Goal: Information Seeking & Learning: Learn about a topic

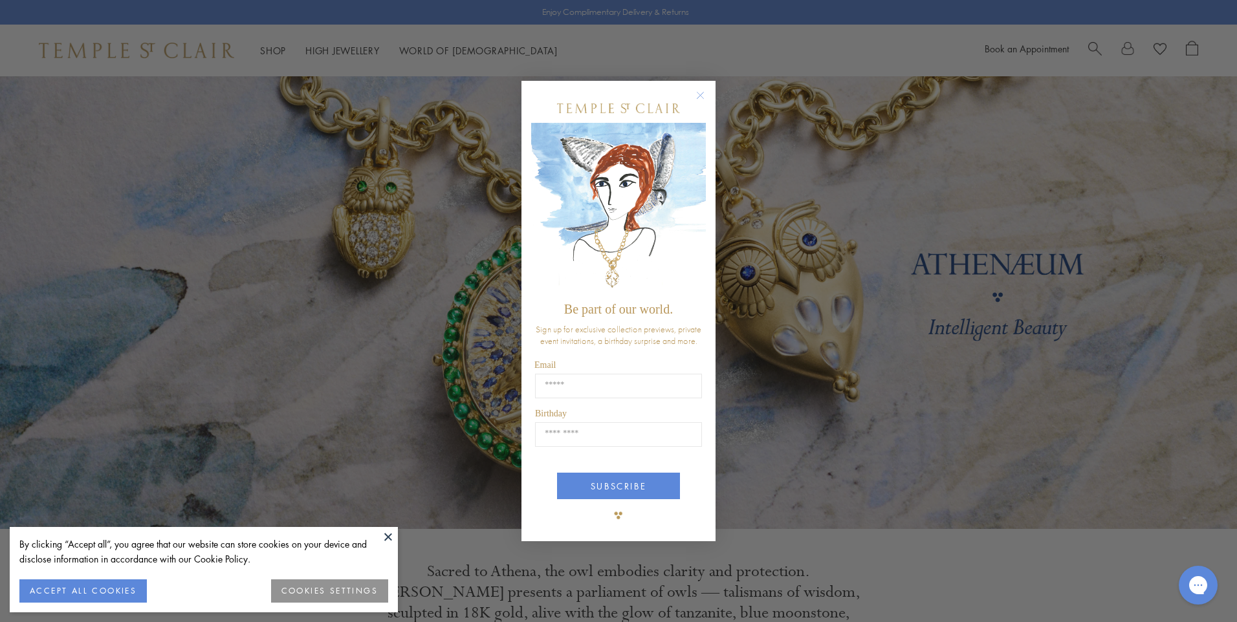
click at [701, 95] on circle "Close dialog" at bounding box center [701, 96] width 16 height 16
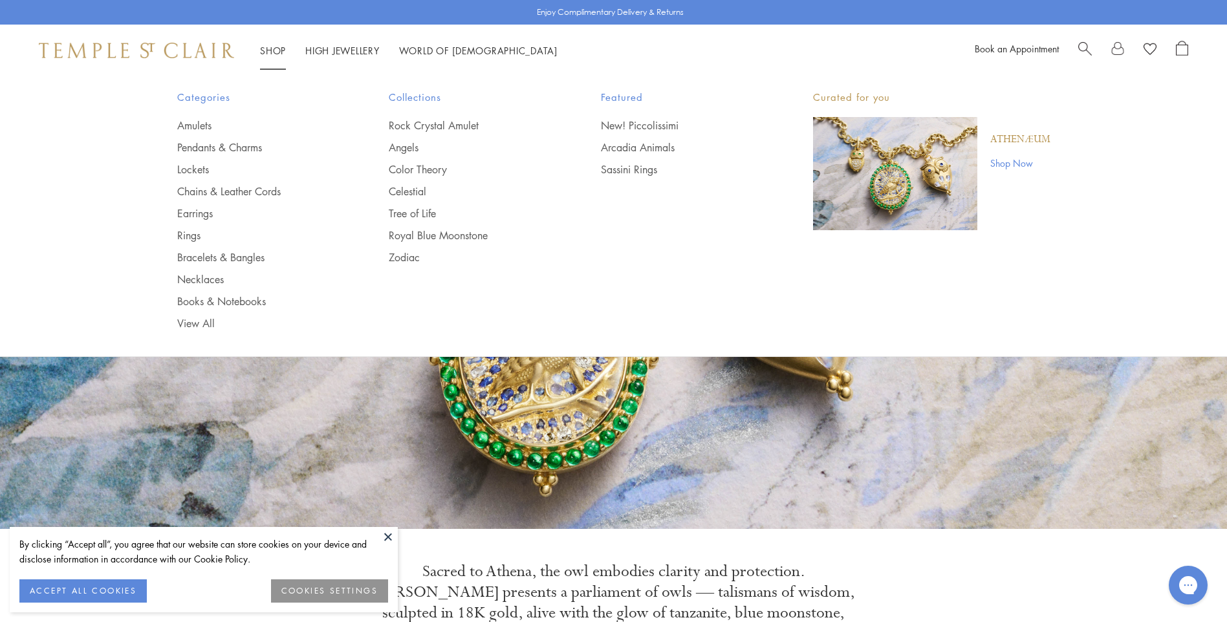
click at [270, 50] on link "Shop Shop" at bounding box center [273, 50] width 26 height 13
click at [414, 149] on link "Angels" at bounding box center [469, 147] width 160 height 14
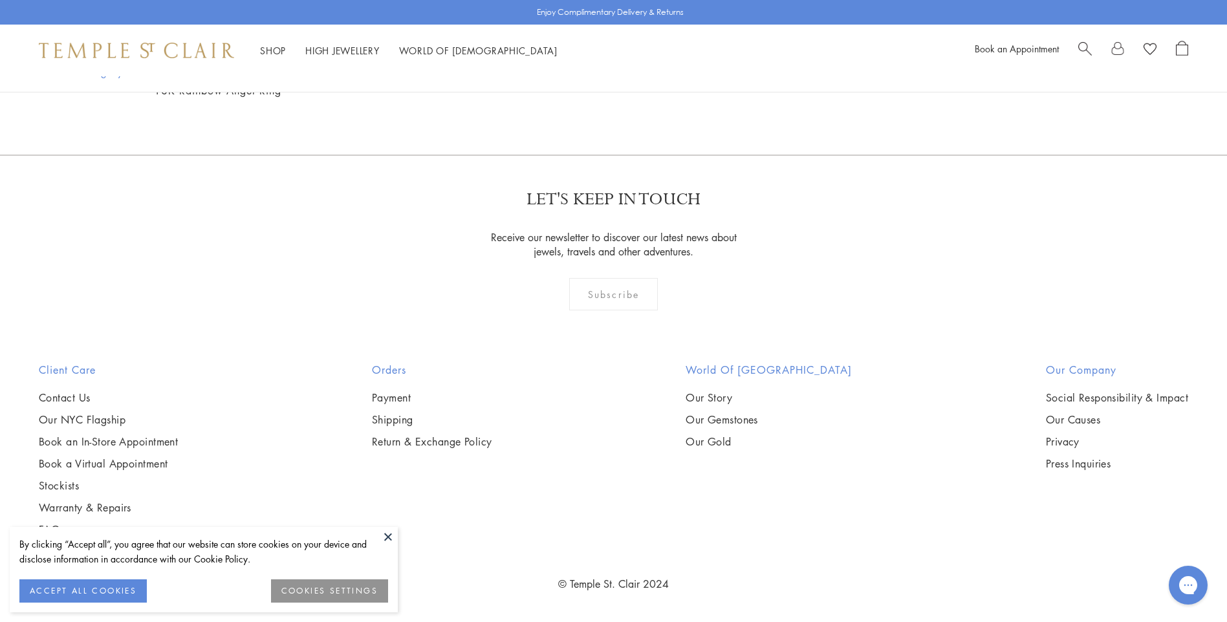
scroll to position [2652, 0]
click at [386, 534] on button at bounding box center [387, 536] width 19 height 19
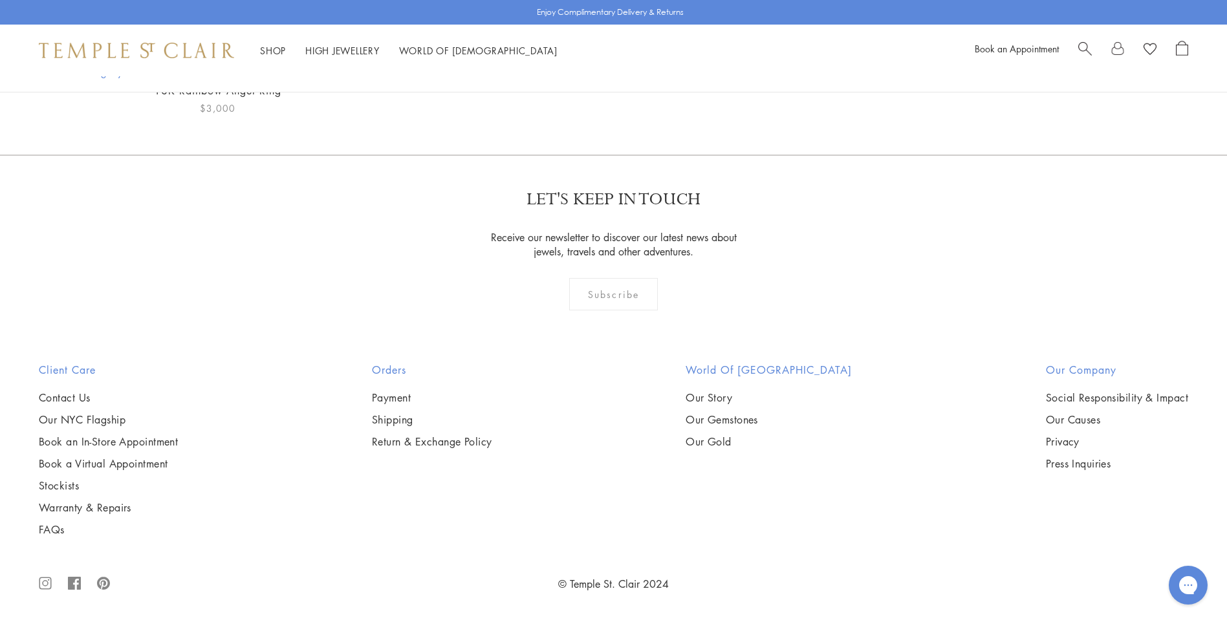
scroll to position [1552, 0]
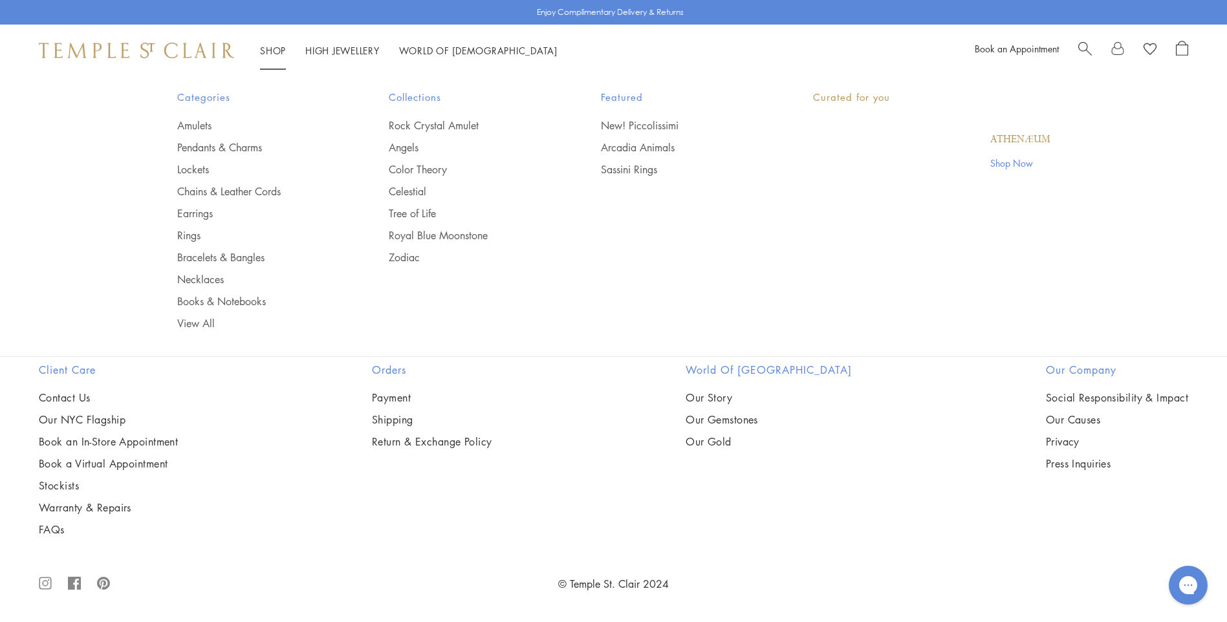
click at [279, 54] on li "Shop Shop Categories Amulets Pendants & Charms Lockets Chains & Leather Cords E…" at bounding box center [273, 51] width 26 height 16
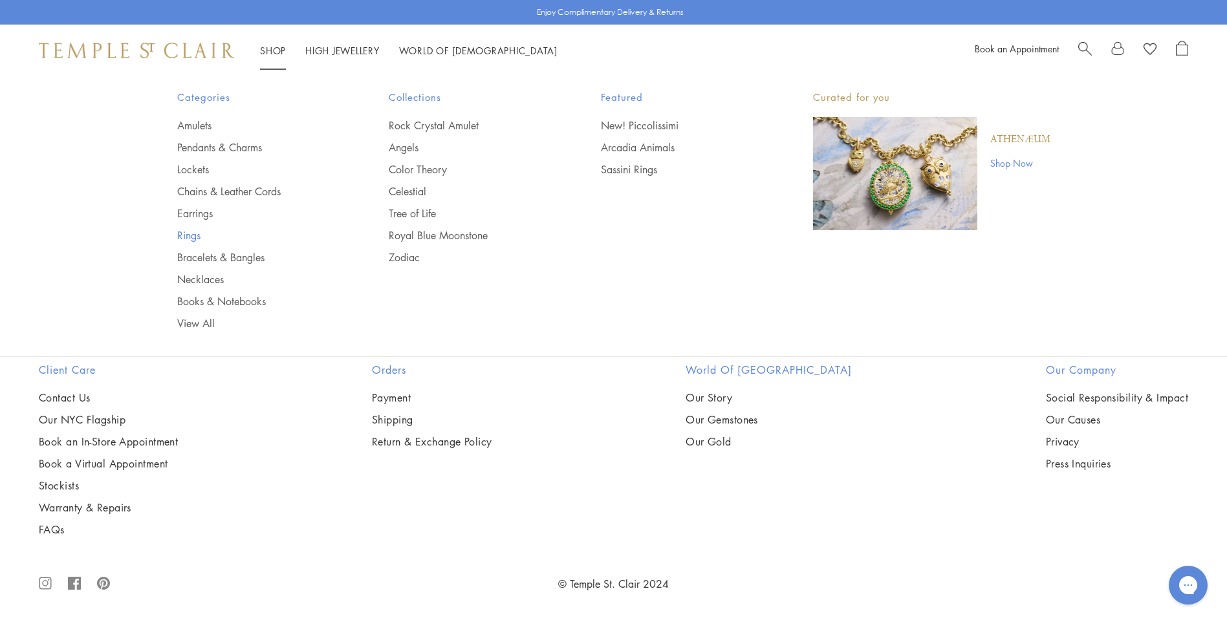
click at [194, 230] on link "Rings" at bounding box center [257, 235] width 160 height 14
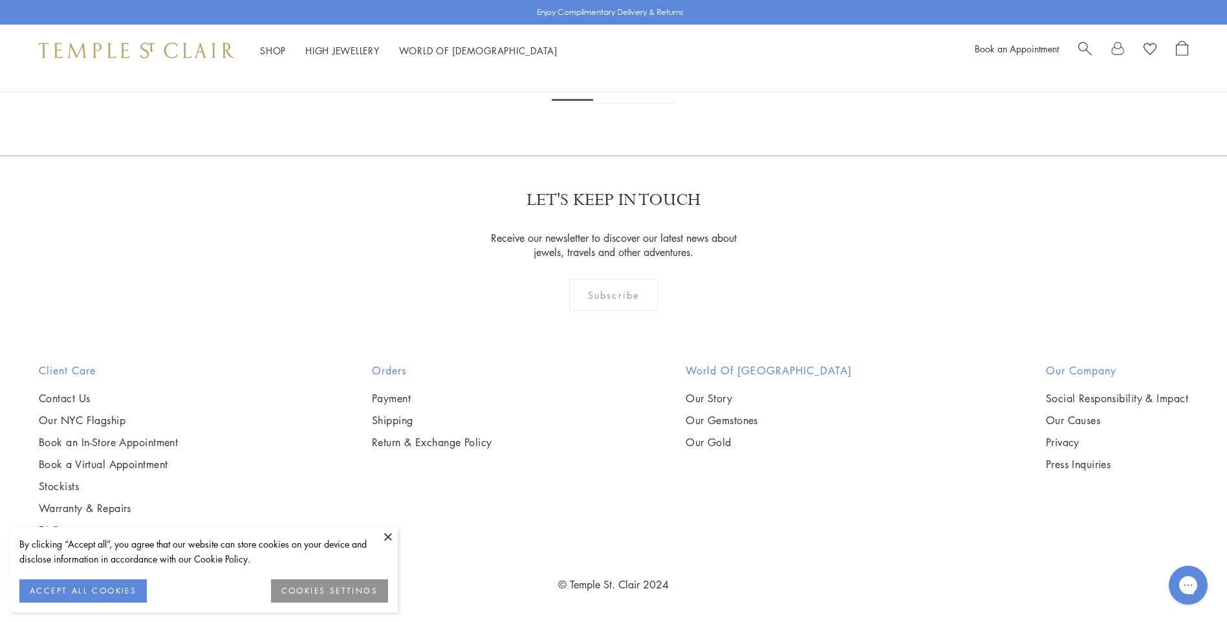
scroll to position [6145, 0]
click at [386, 536] on button at bounding box center [387, 536] width 19 height 19
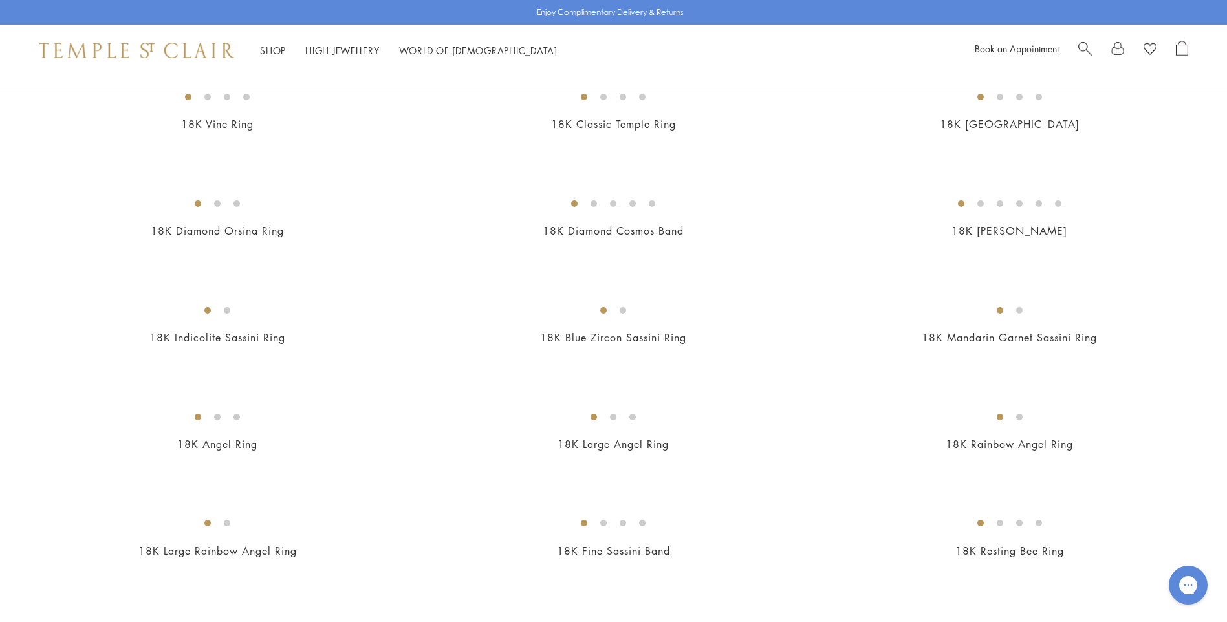
scroll to position [0, 0]
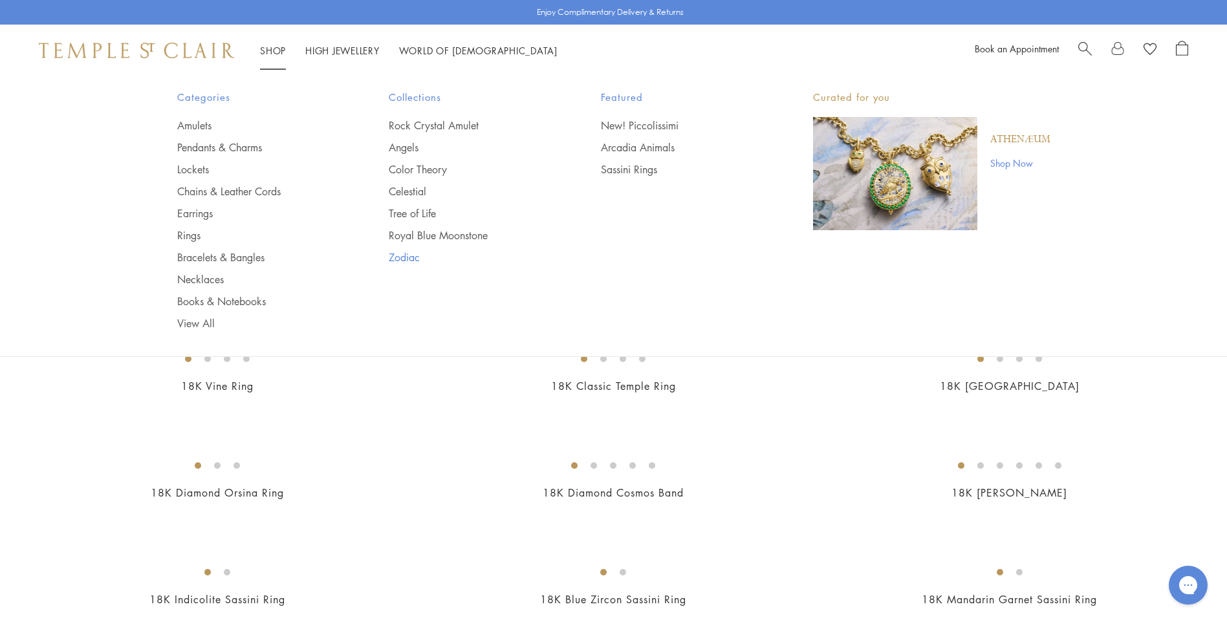
click at [416, 254] on link "Zodiac" at bounding box center [469, 257] width 160 height 14
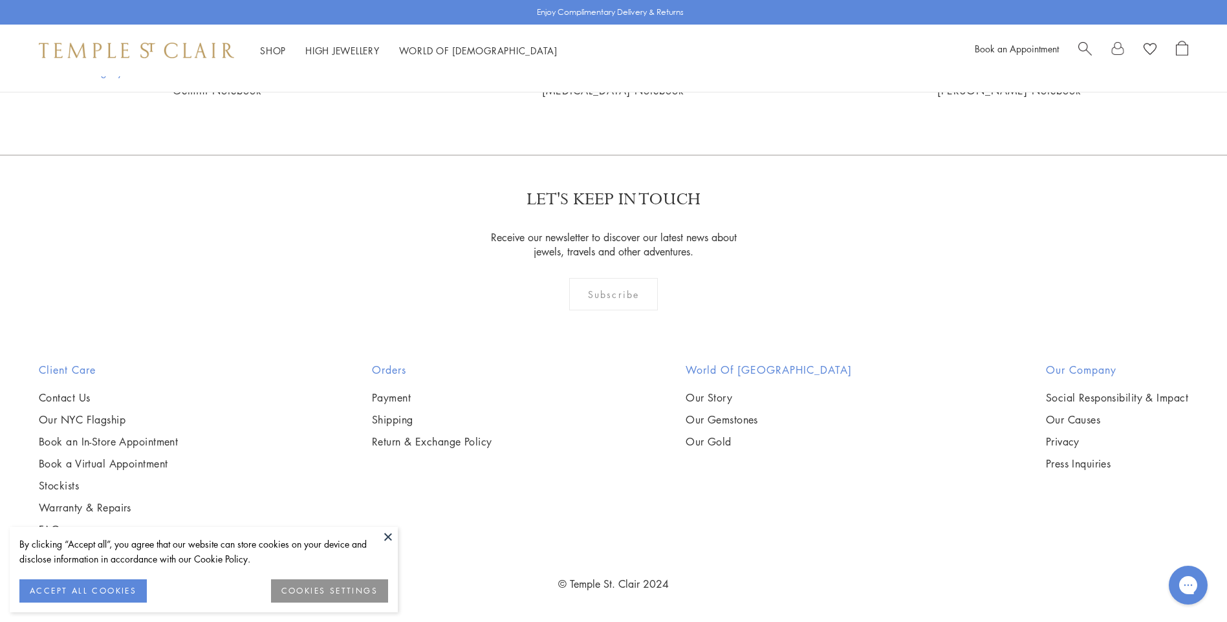
scroll to position [1811, 0]
click at [0, 0] on img at bounding box center [0, 0] width 0 height 0
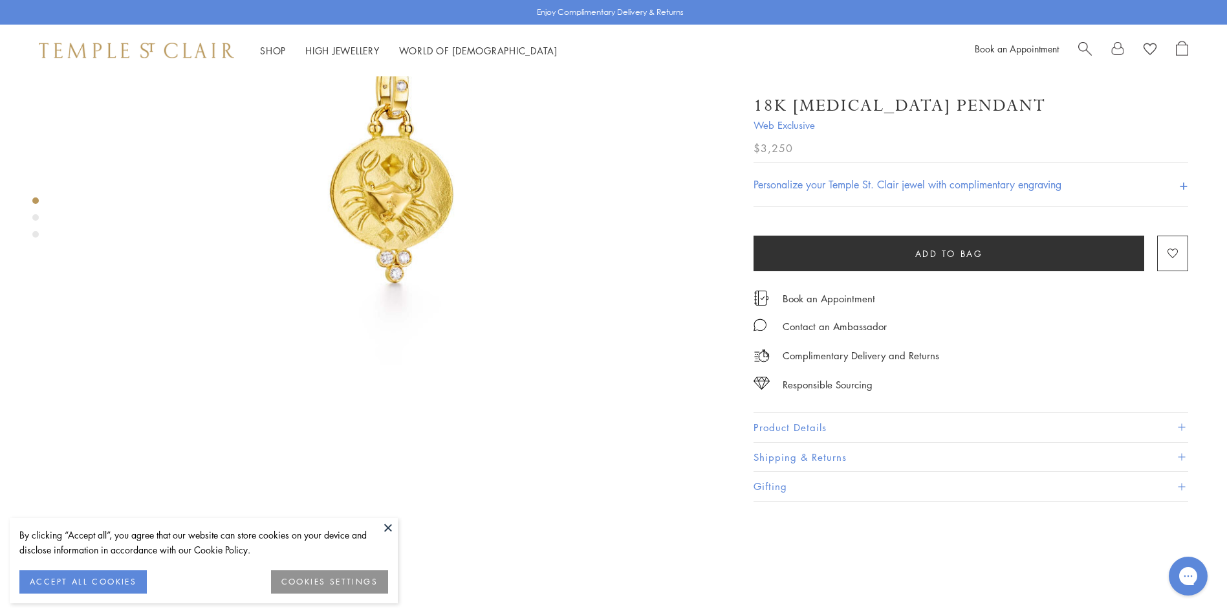
scroll to position [259, 0]
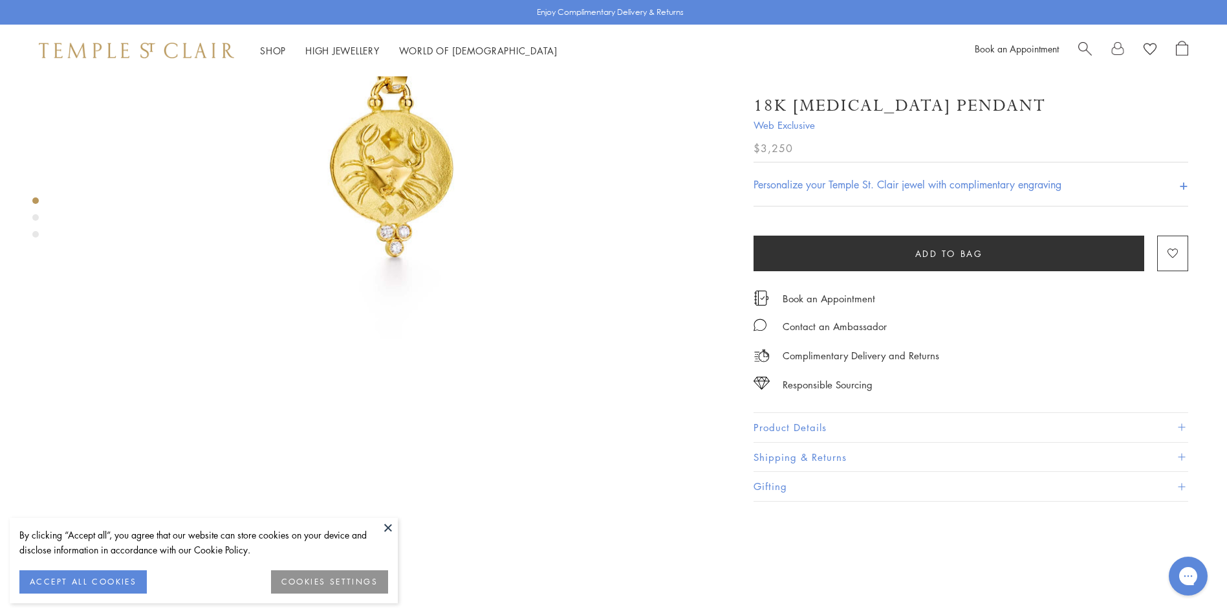
click at [37, 219] on div "Product gallery navigation" at bounding box center [35, 217] width 6 height 6
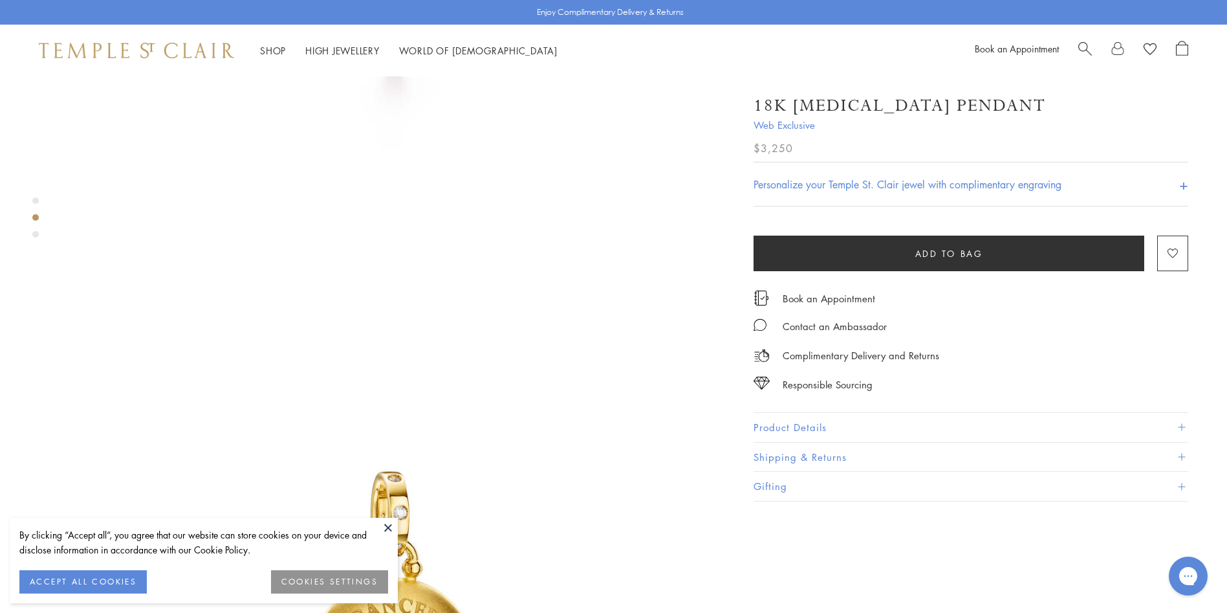
scroll to position [682, 0]
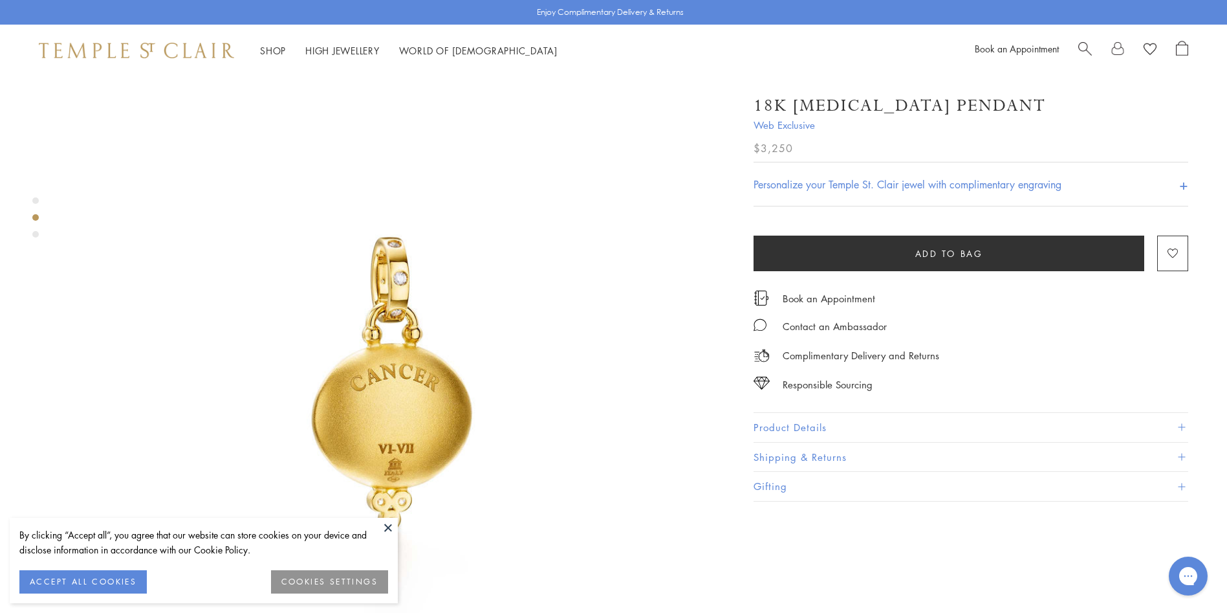
click at [37, 237] on div "Product gallery navigation" at bounding box center [35, 234] width 6 height 6
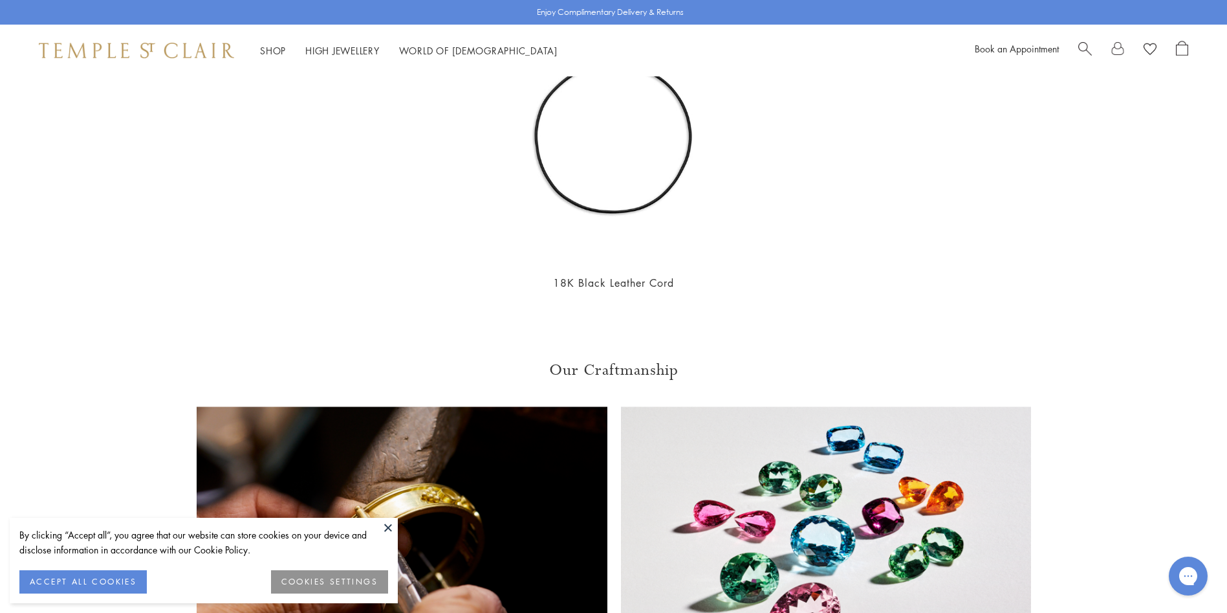
scroll to position [2052, 0]
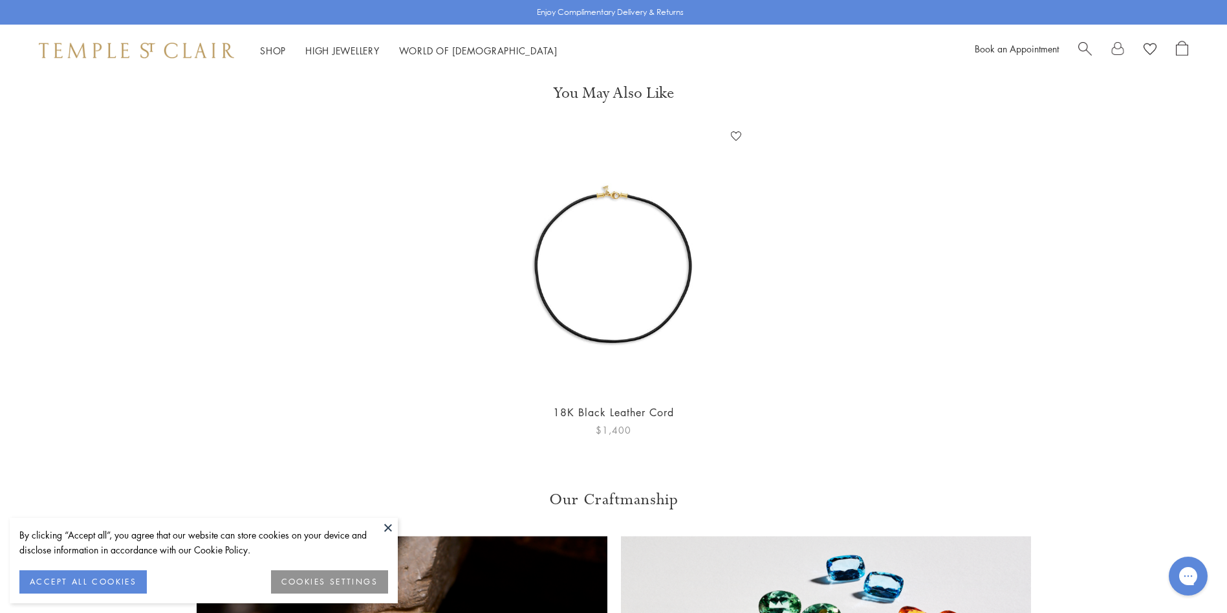
click at [638, 405] on link "18K Black Leather Cord" at bounding box center [613, 412] width 121 height 14
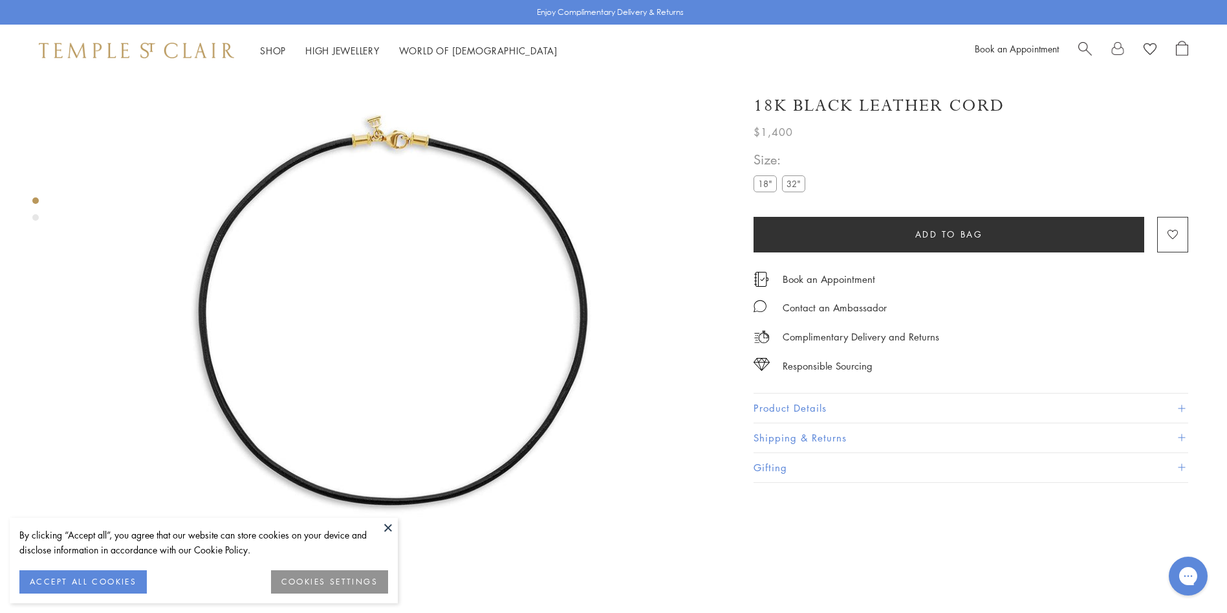
scroll to position [76, 0]
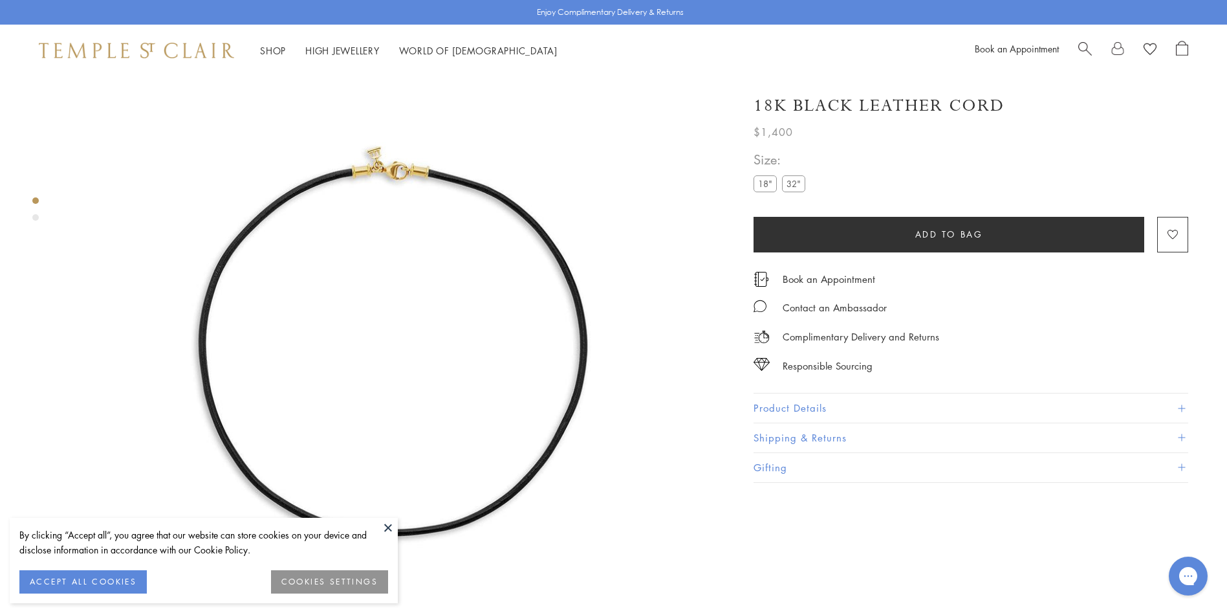
click at [39, 219] on div at bounding box center [380, 327] width 761 height 655
click at [36, 221] on div "Product gallery navigation" at bounding box center [35, 212] width 6 height 37
click at [36, 213] on div "Product gallery navigation" at bounding box center [35, 212] width 6 height 37
click at [36, 215] on div "Product gallery navigation" at bounding box center [35, 217] width 6 height 6
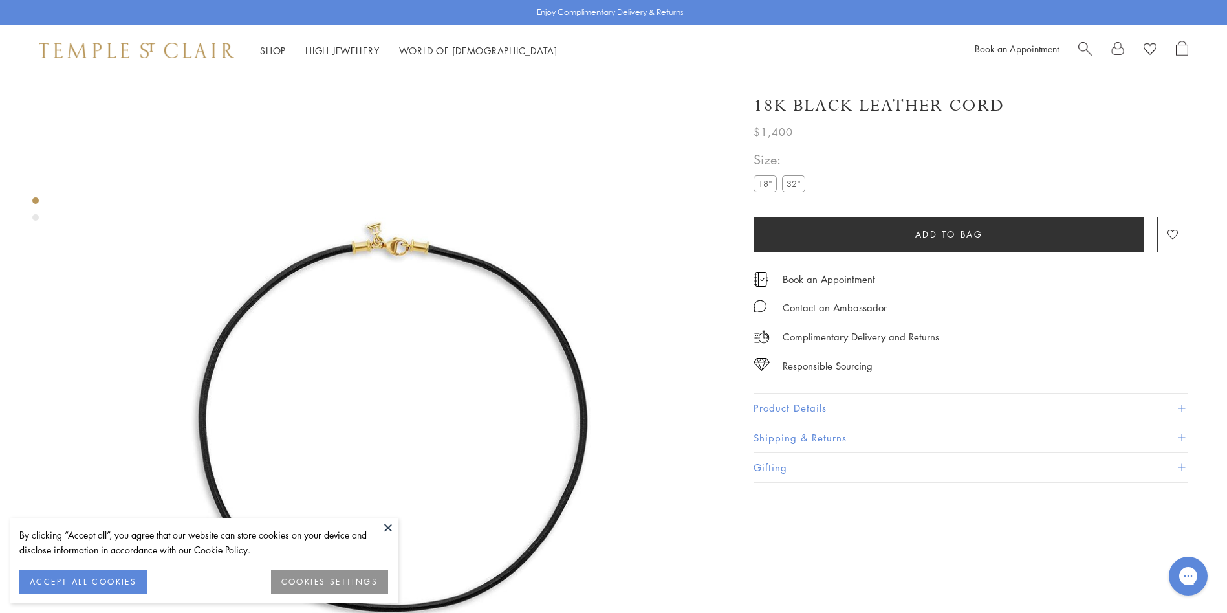
scroll to position [0, 0]
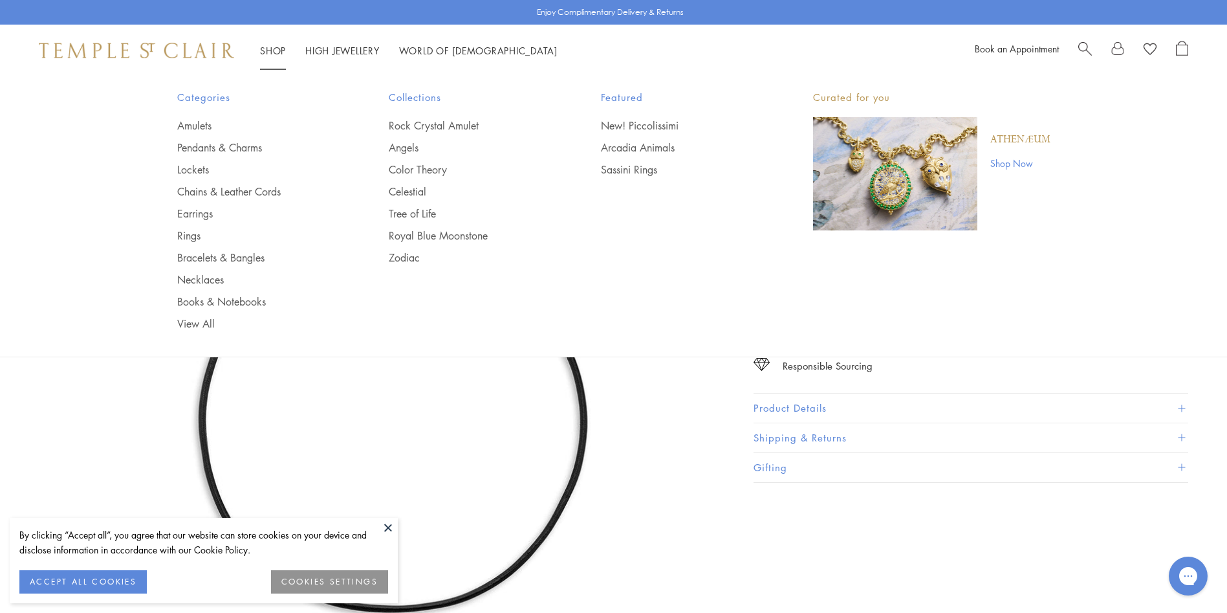
click at [278, 52] on link "Shop Shop" at bounding box center [273, 50] width 26 height 13
click at [248, 260] on link "Bracelets & Bangles" at bounding box center [257, 257] width 160 height 14
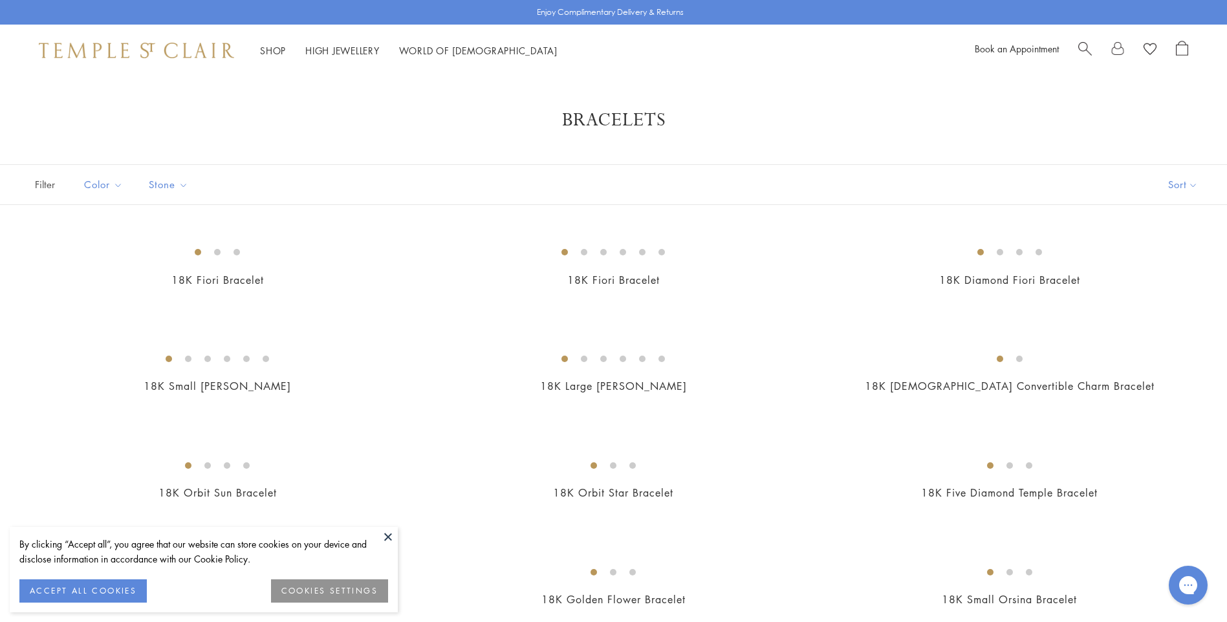
click at [94, 599] on button "ACCEPT ALL COOKIES" at bounding box center [82, 591] width 127 height 23
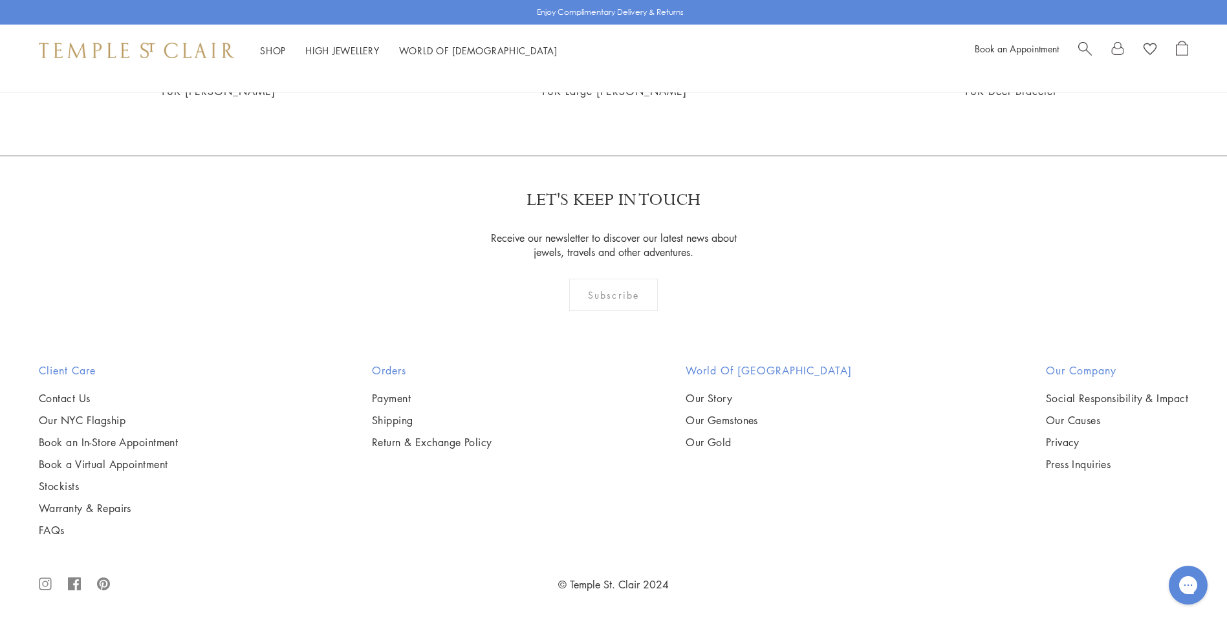
scroll to position [4568, 0]
click at [345, 43] on li "High Jewellery High Jewellery" at bounding box center [342, 51] width 74 height 16
click at [347, 50] on link "High Jewellery High Jewellery" at bounding box center [342, 50] width 74 height 13
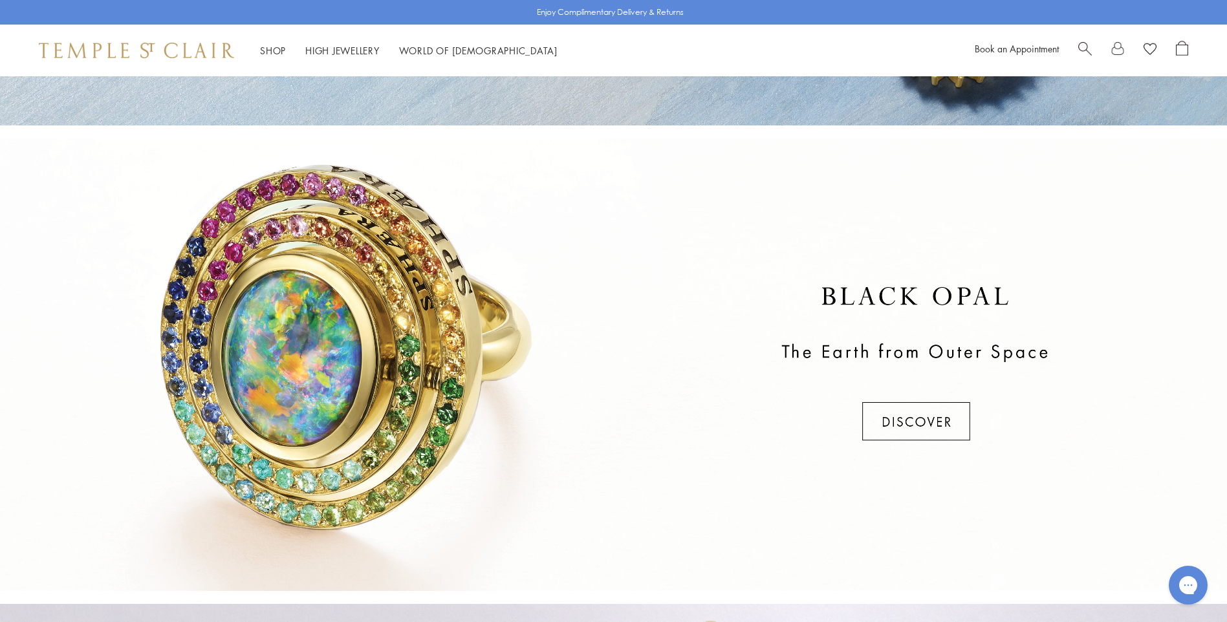
scroll to position [388, 0]
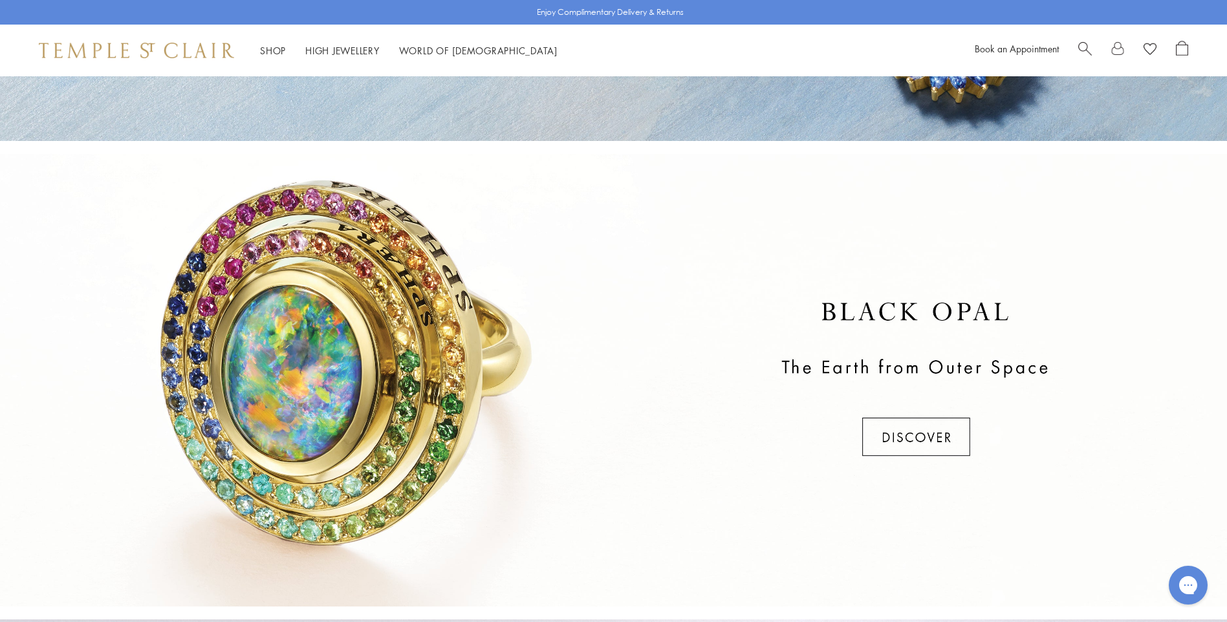
click at [940, 439] on div at bounding box center [613, 380] width 1227 height 453
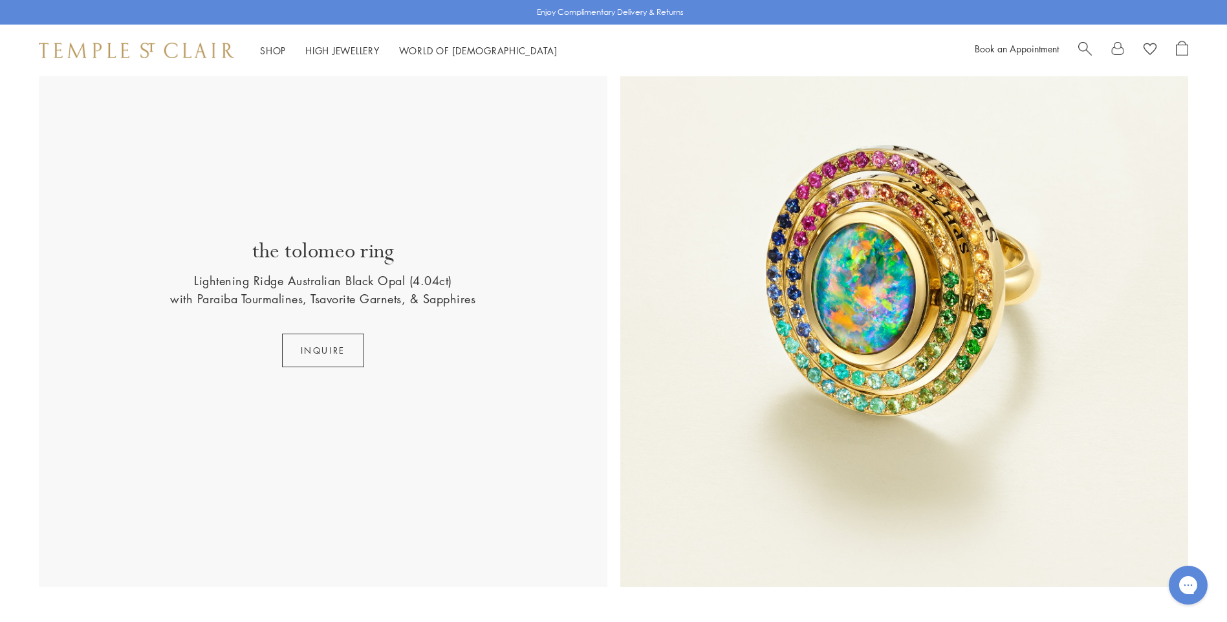
scroll to position [465, 0]
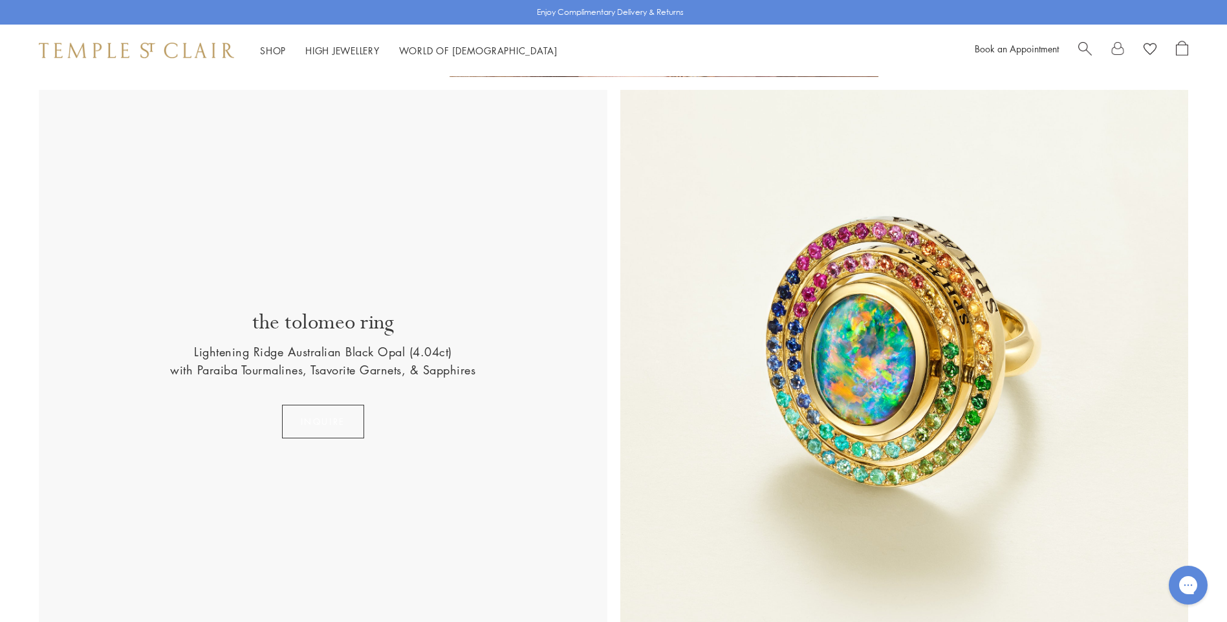
click at [310, 424] on button "INQUIRE" at bounding box center [323, 422] width 82 height 34
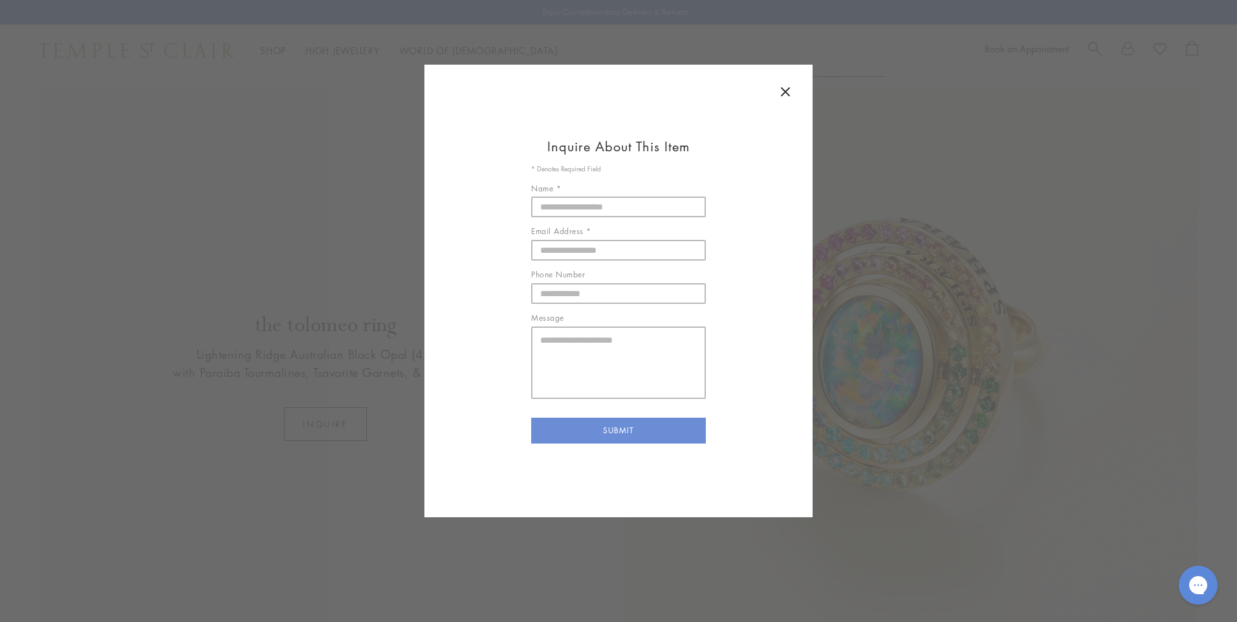
click at [788, 100] on button at bounding box center [785, 93] width 28 height 30
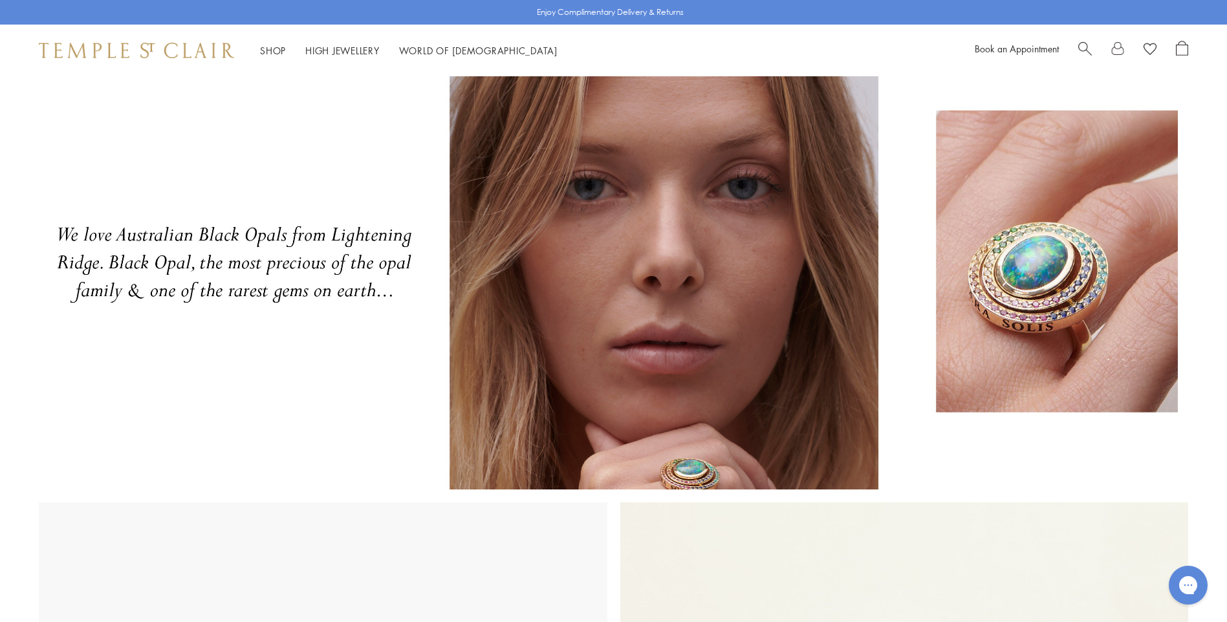
scroll to position [0, 0]
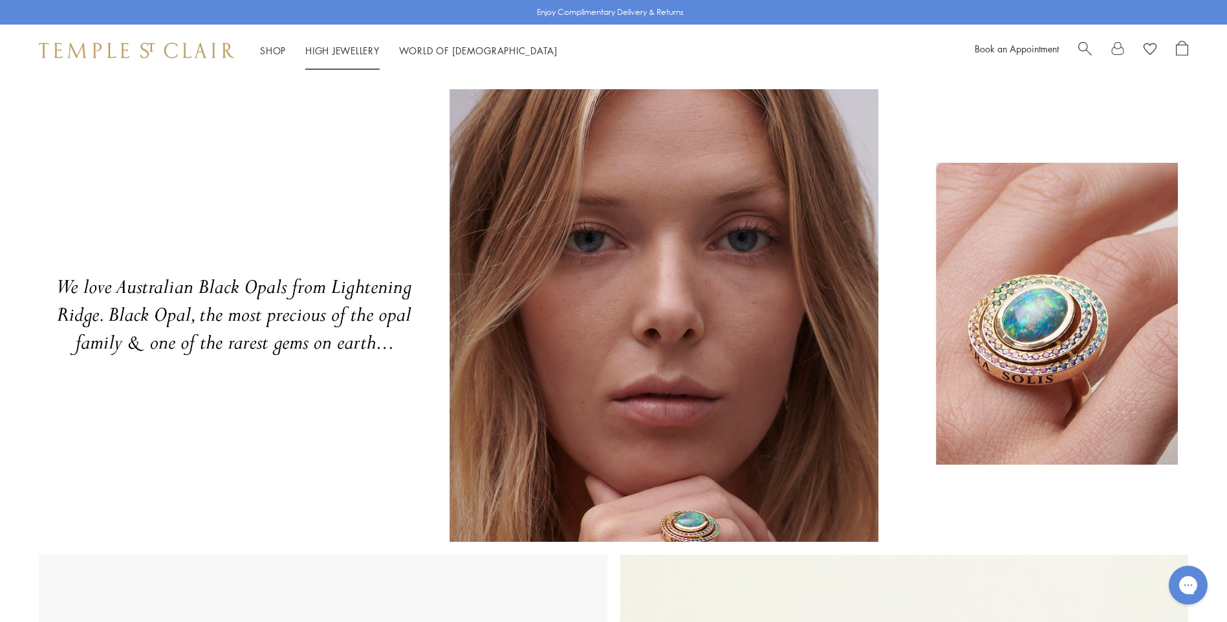
click at [325, 57] on li "High Jewellery High Jewellery" at bounding box center [342, 51] width 74 height 16
click at [332, 53] on link "High Jewellery High Jewellery" at bounding box center [342, 50] width 74 height 13
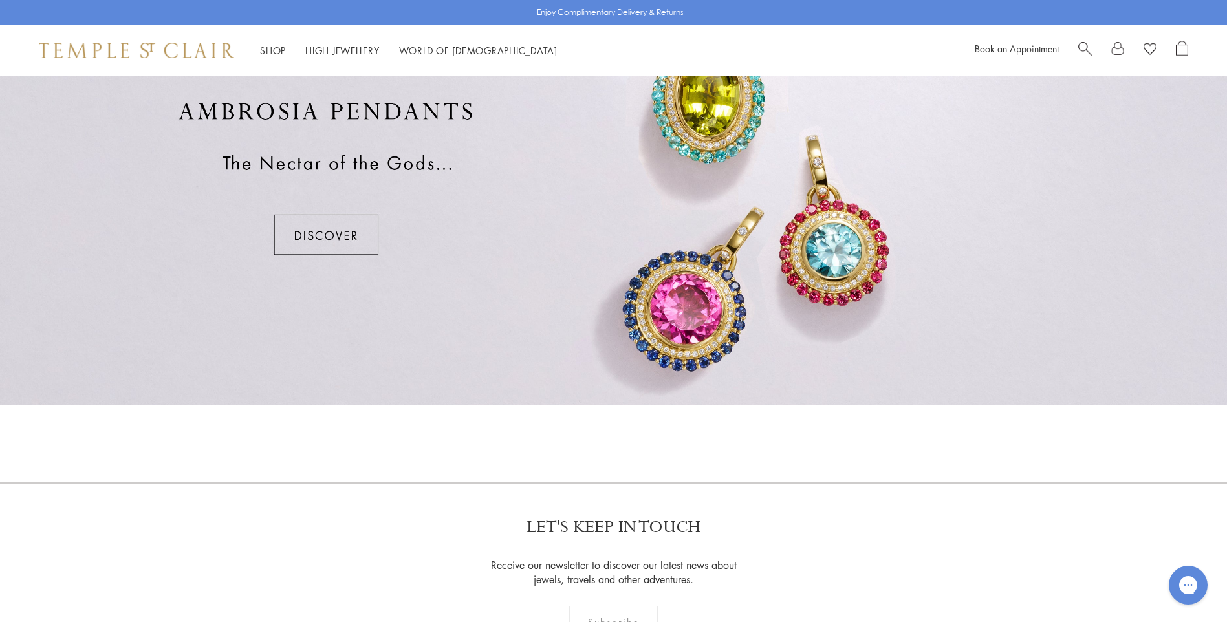
scroll to position [1061, 0]
